Goal: Find specific page/section: Find specific page/section

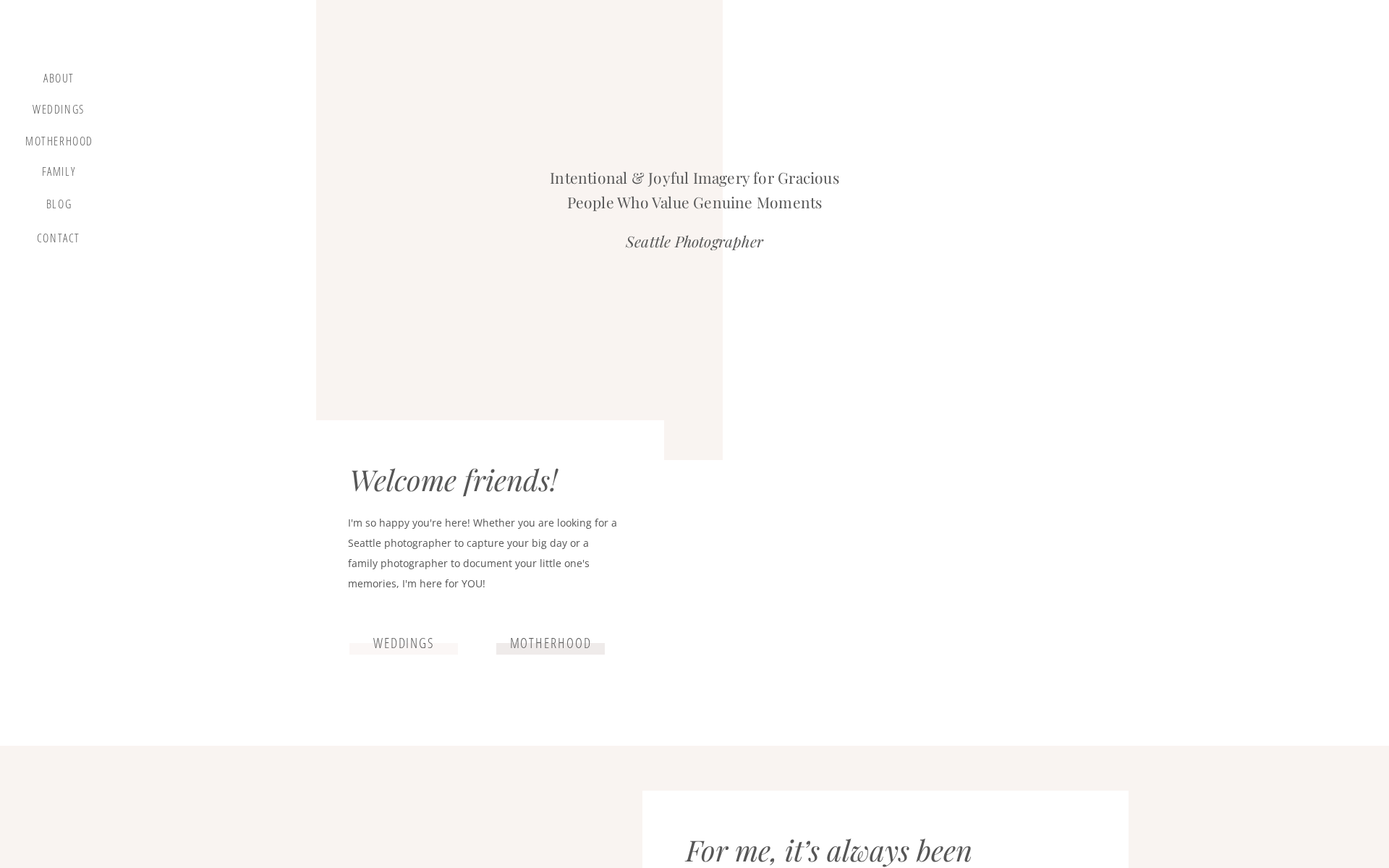
scroll to position [2616, 0]
